Goal: Information Seeking & Learning: Understand process/instructions

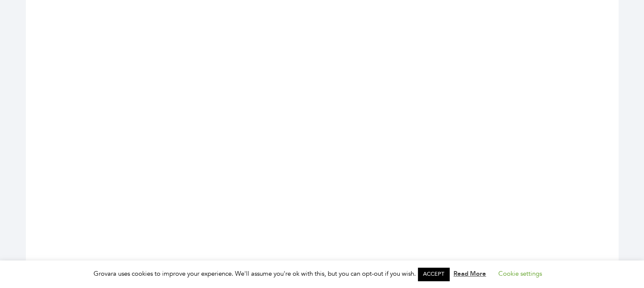
scroll to position [517, 0]
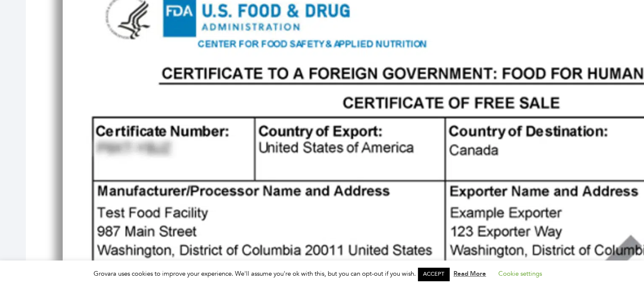
click at [443, 274] on link "ACCEPT" at bounding box center [433, 274] width 31 height 13
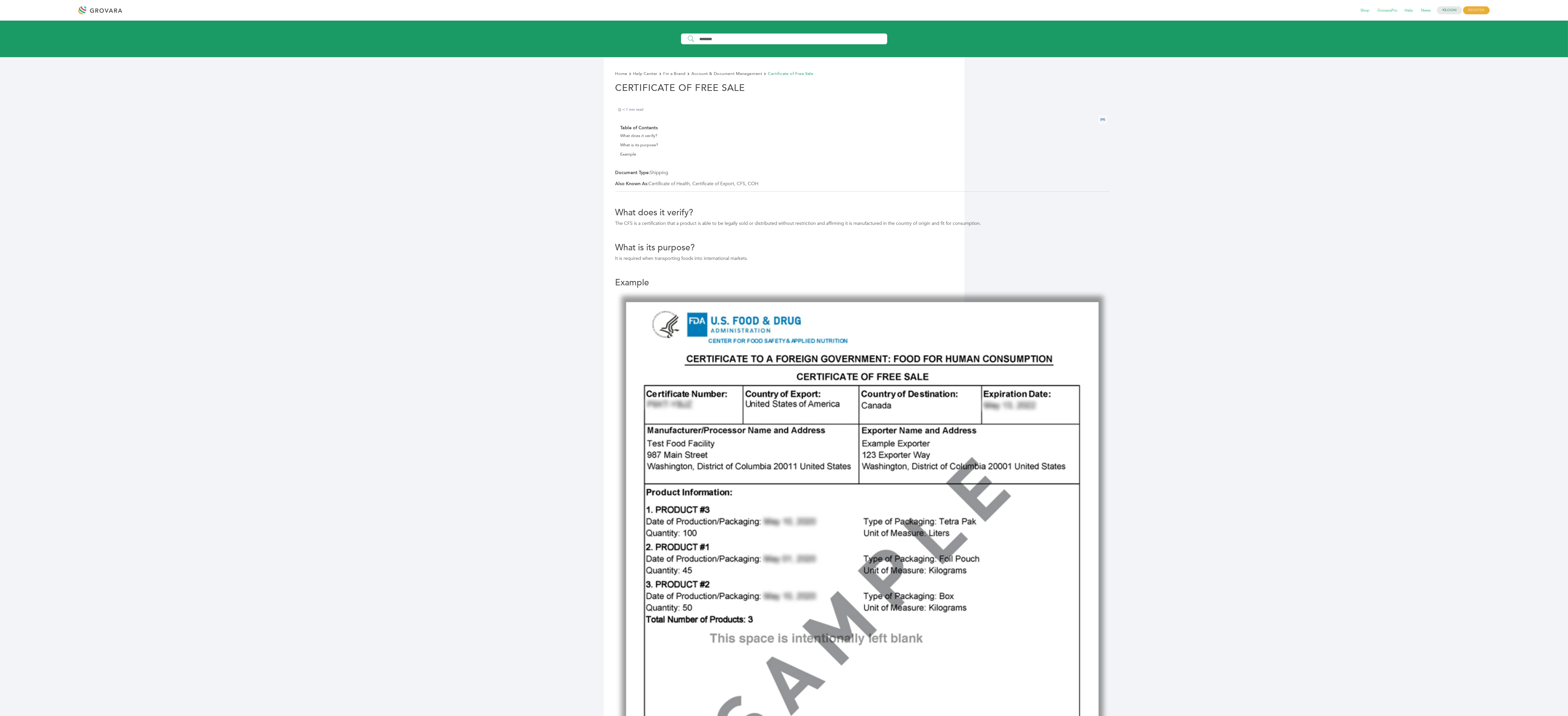
scroll to position [446, 0]
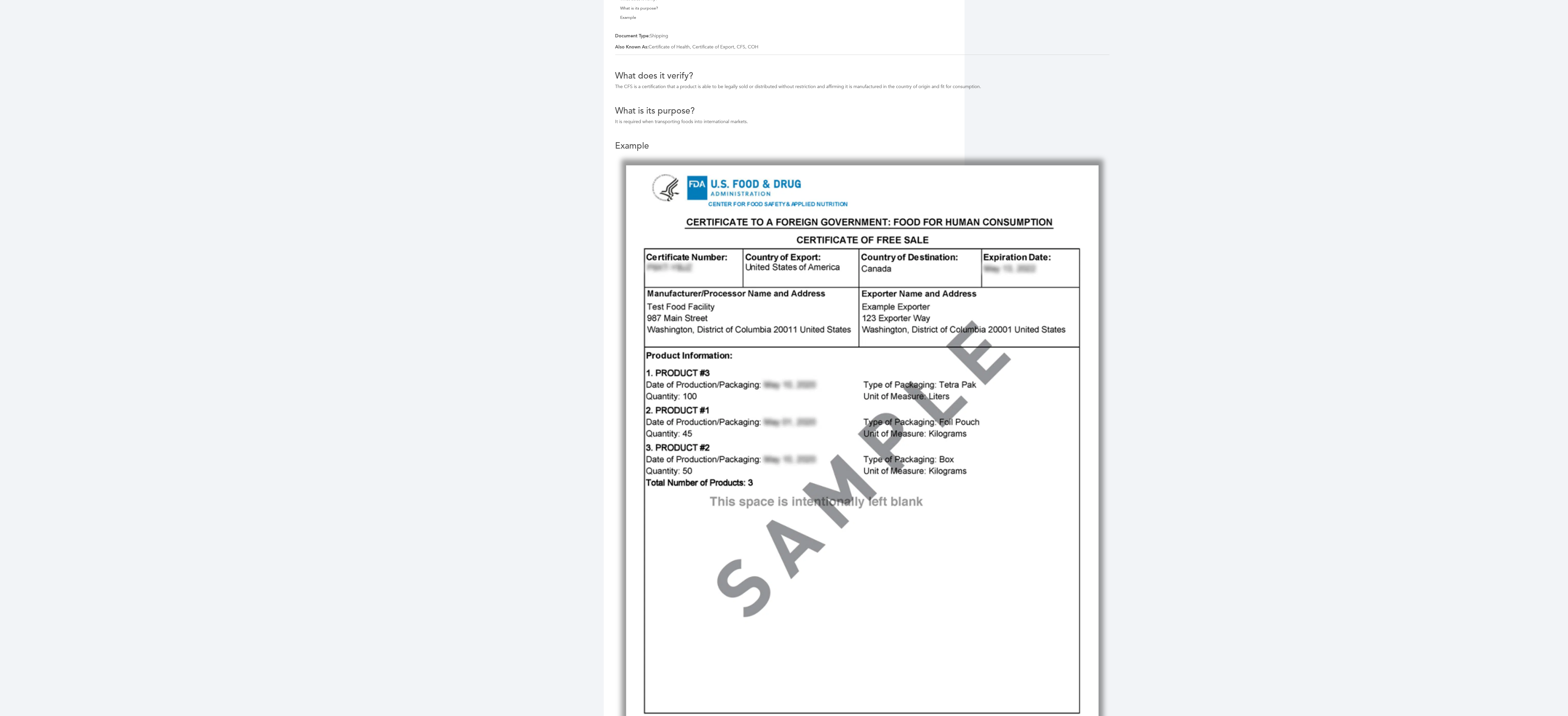
click at [953, 237] on img at bounding box center [863, 471] width 494 height 636
click at [699, 297] on img at bounding box center [863, 471] width 494 height 636
